Goal: Task Accomplishment & Management: Manage account settings

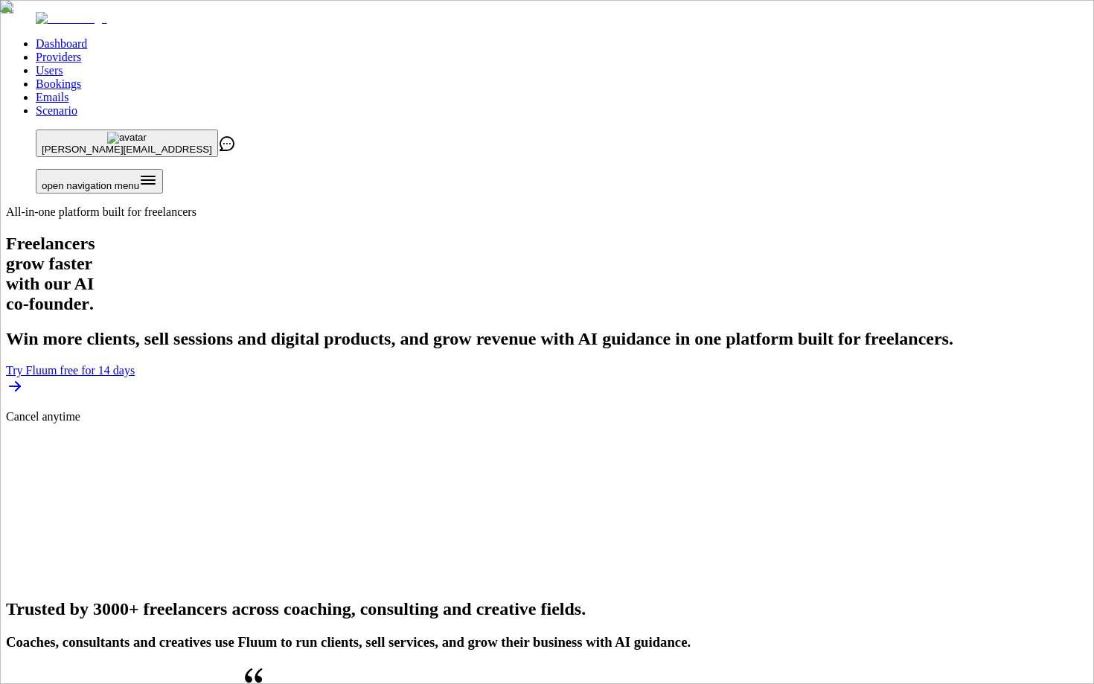
click at [63, 64] on link "Users" at bounding box center [49, 70] width 27 height 13
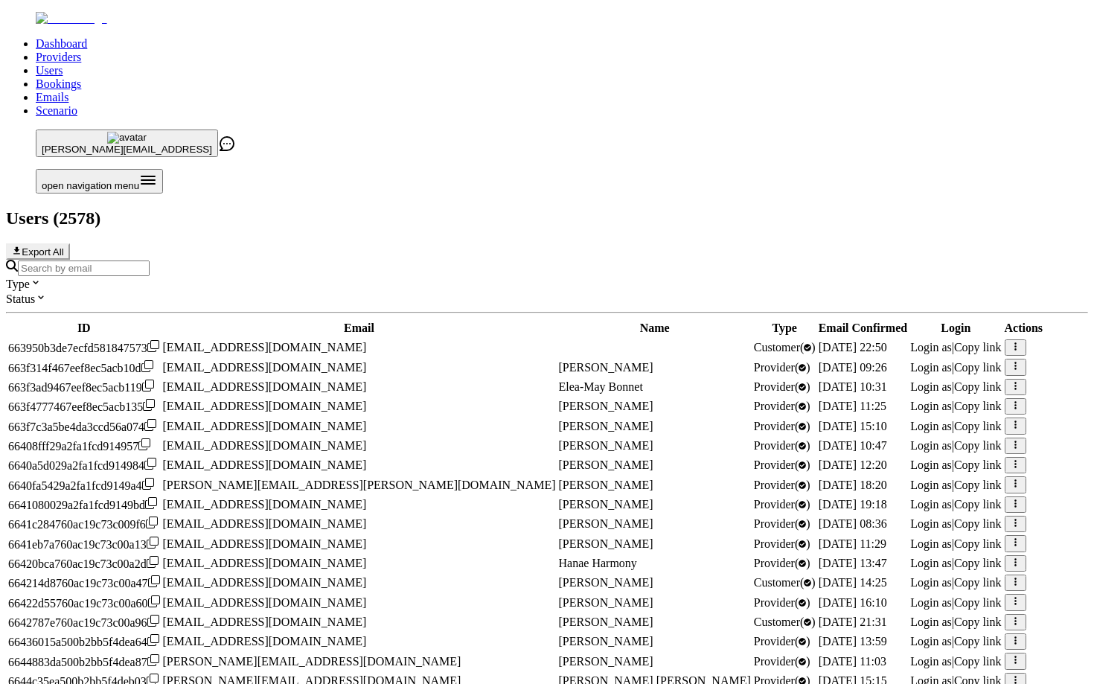
click at [150, 260] on input "Search by email" at bounding box center [84, 268] width 132 height 16
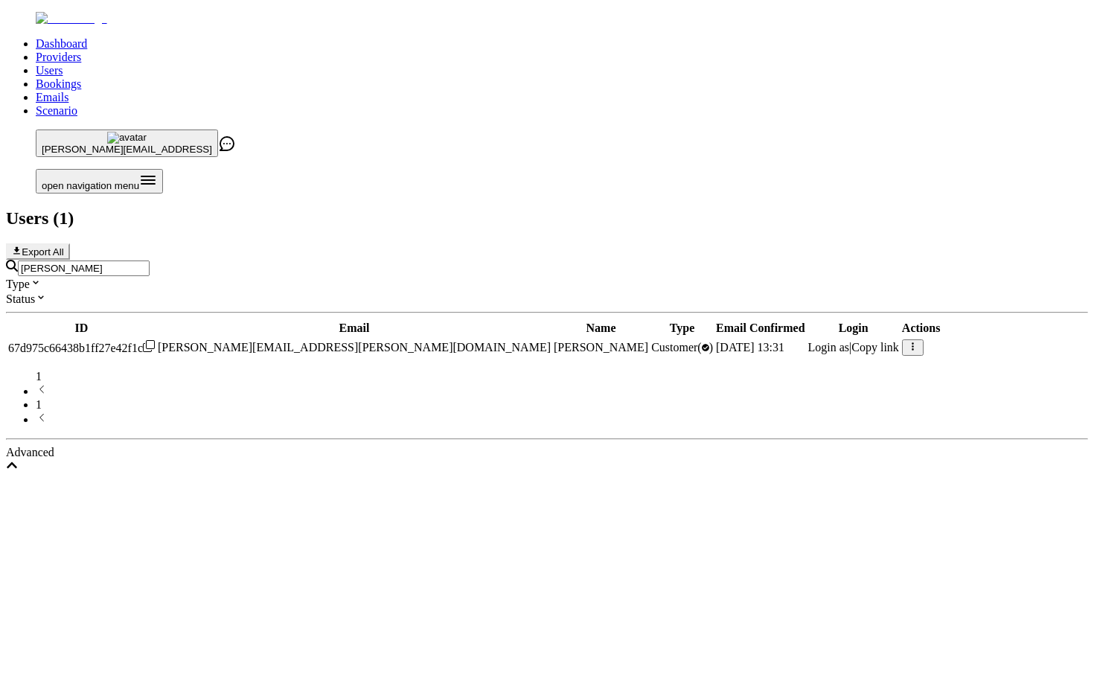
type input "[PERSON_NAME]"
click at [808, 341] on span "Login as" at bounding box center [829, 347] width 42 height 13
click at [150, 260] on input "[PERSON_NAME]" at bounding box center [84, 268] width 132 height 16
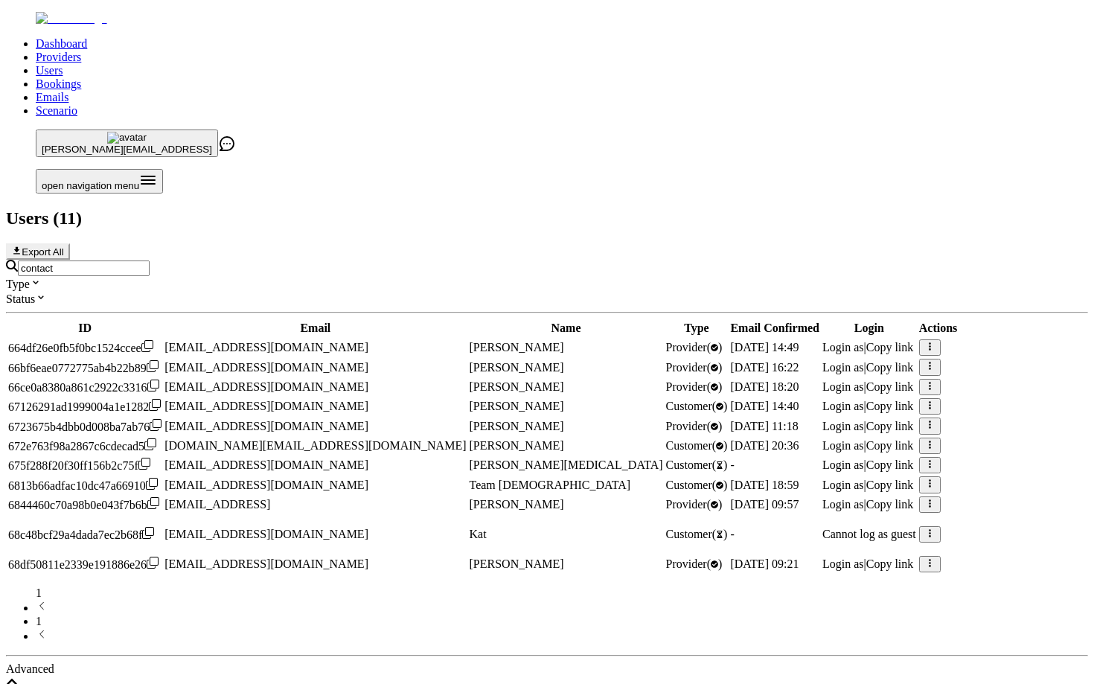
type input "[EMAIL_ADDRESS]"
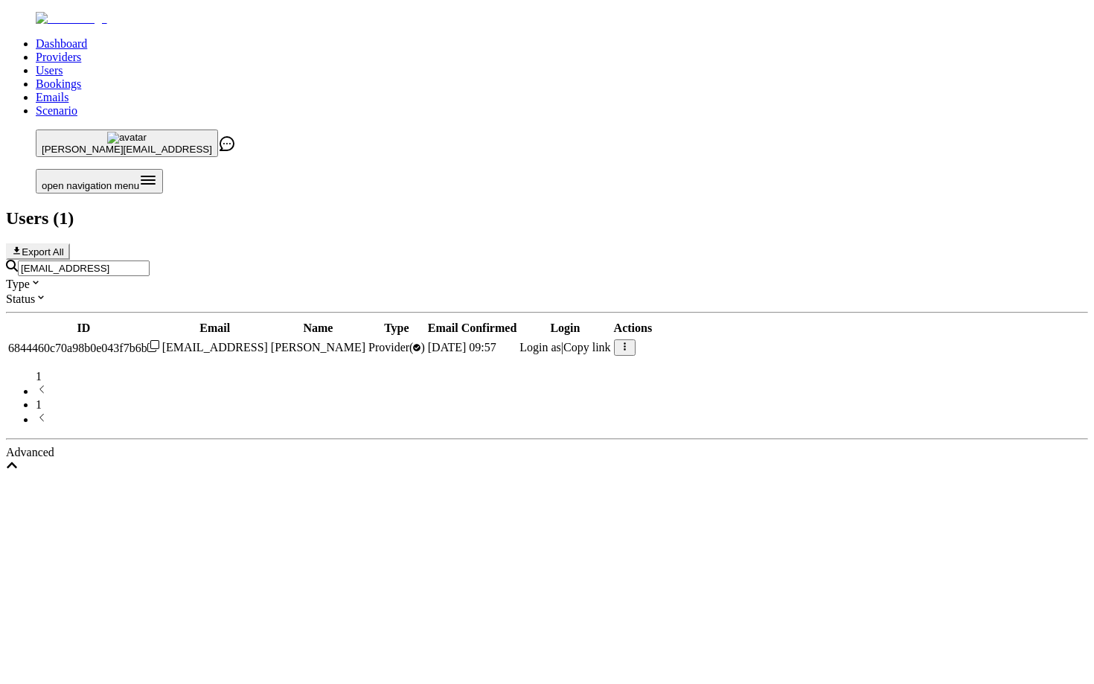
click at [561, 341] on span "Login as" at bounding box center [540, 347] width 42 height 13
